Goal: Task Accomplishment & Management: Manage account settings

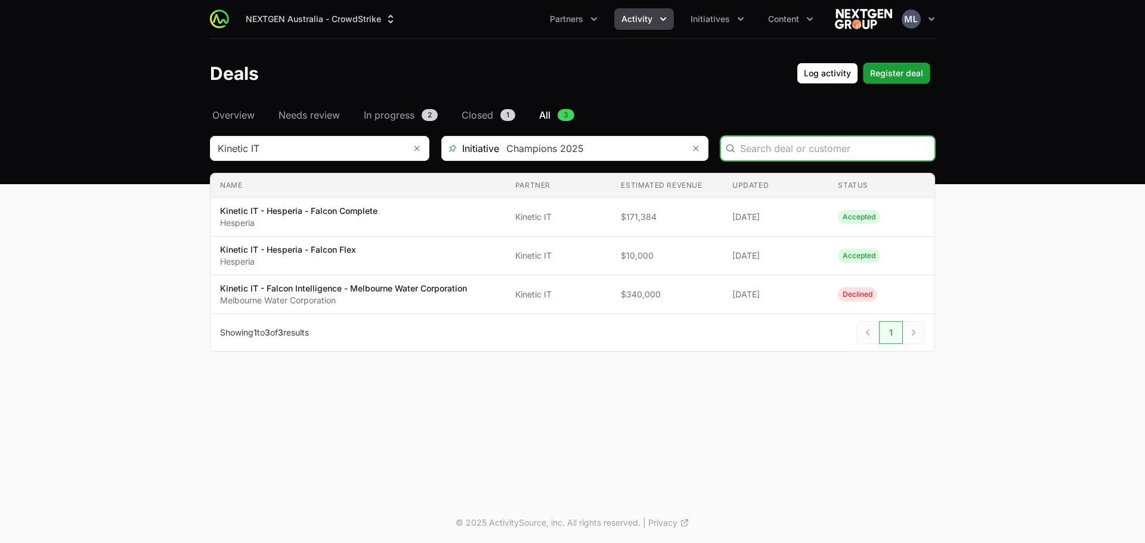
click at [646, 29] on button "Activity" at bounding box center [644, 18] width 60 height 21
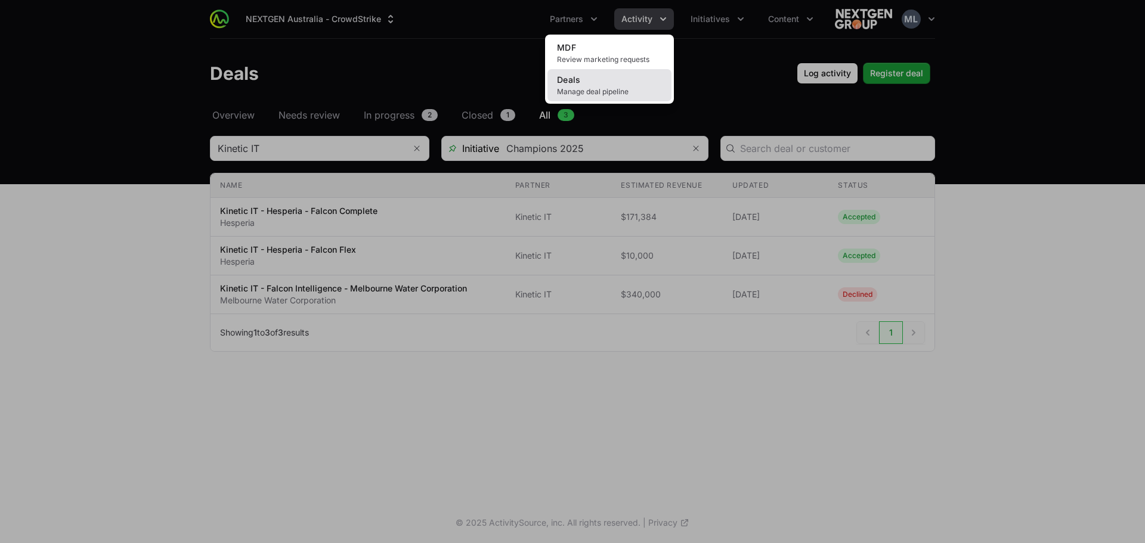
click at [594, 78] on link "Deals Manage deal pipeline" at bounding box center [610, 85] width 124 height 32
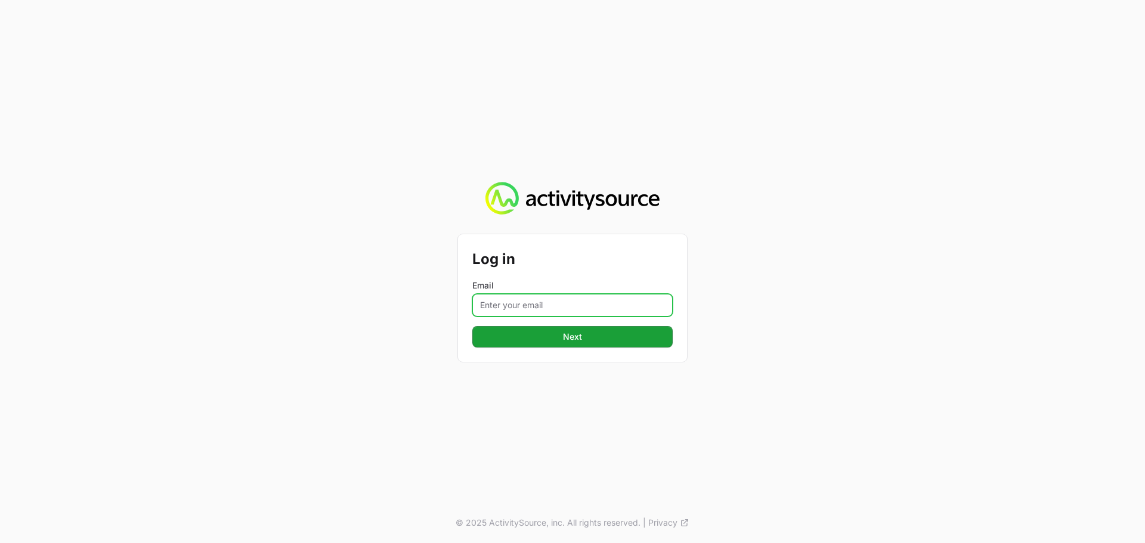
click at [577, 302] on input "Email" at bounding box center [572, 305] width 200 height 23
type input "[PERSON_NAME][EMAIL_ADDRESS][DOMAIN_NAME]"
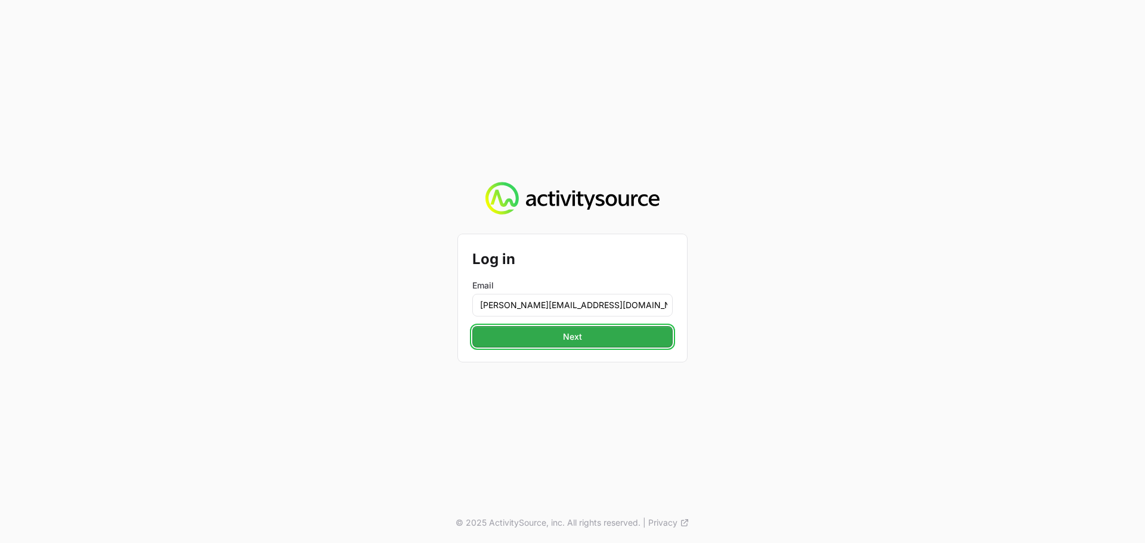
click at [613, 338] on span "Next" at bounding box center [573, 337] width 186 height 14
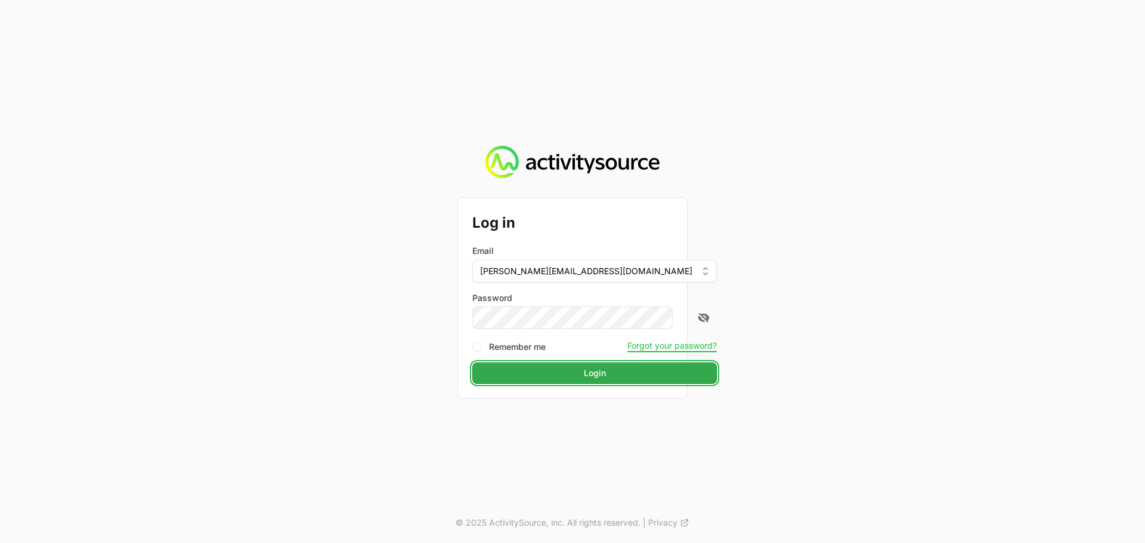
click at [598, 372] on span "Login" at bounding box center [595, 373] width 230 height 14
